Goal: Transaction & Acquisition: Purchase product/service

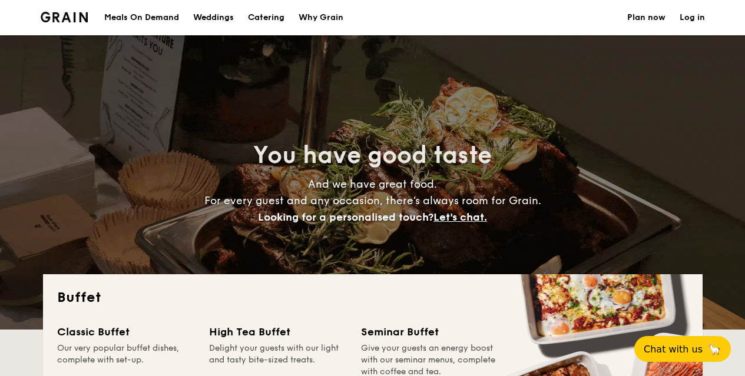
select select
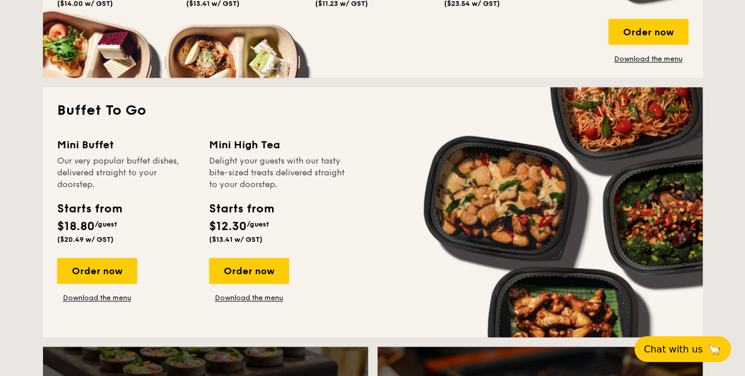
scroll to position [530, 0]
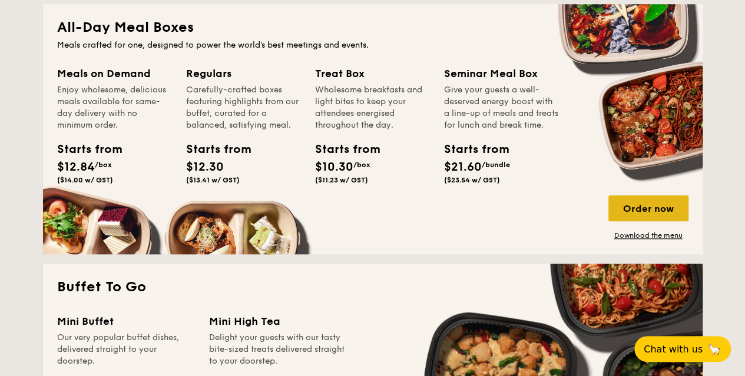
click at [632, 201] on div "Order now" at bounding box center [648, 208] width 80 height 26
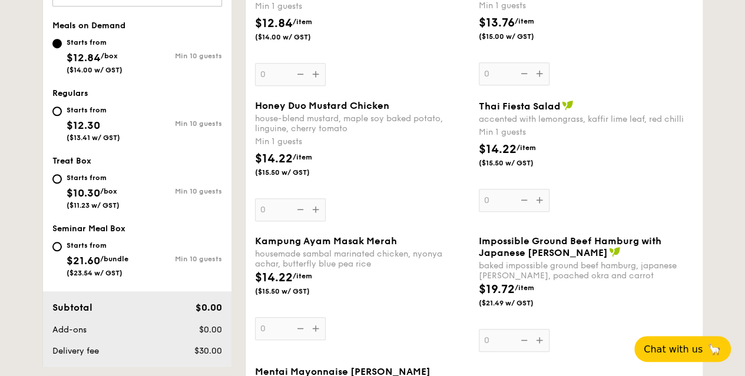
scroll to position [530, 0]
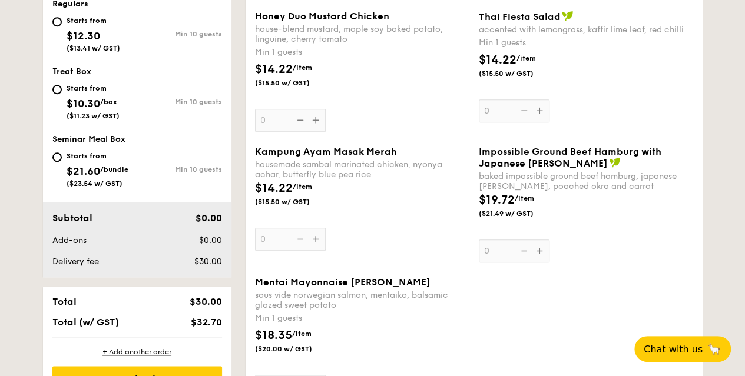
click at [58, 162] on div "Starts from $21.60 /bundle ($23.54 w/ GST)" at bounding box center [94, 168] width 85 height 39
click at [58, 162] on input "Starts from $21.60 /bundle ($23.54 w/ GST) Min 10 guests" at bounding box center [56, 156] width 9 height 9
radio input "true"
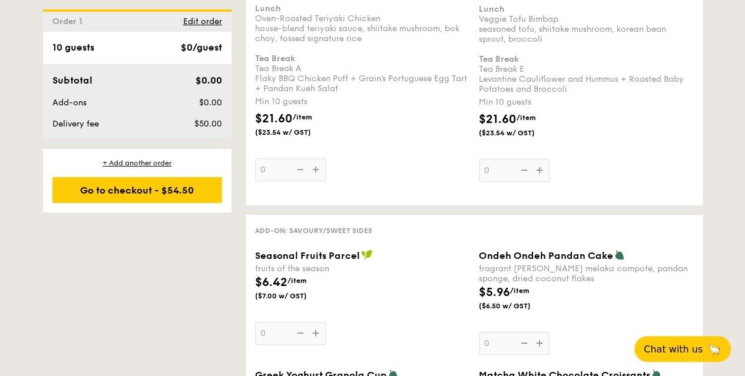
scroll to position [2473, 0]
